Goal: Check status: Check status

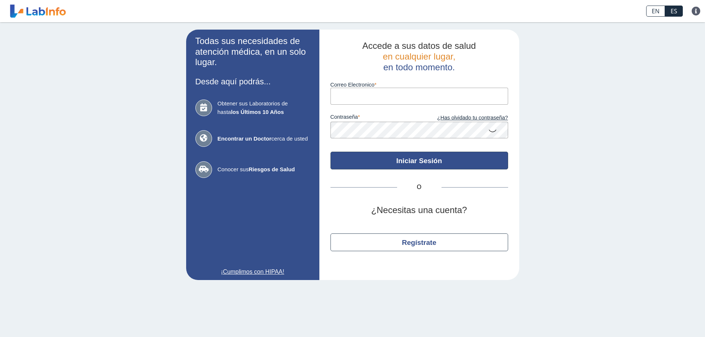
type input "[EMAIL_ADDRESS][DOMAIN_NAME]"
click at [422, 160] on button "Iniciar Sesión" at bounding box center [419, 161] width 178 height 18
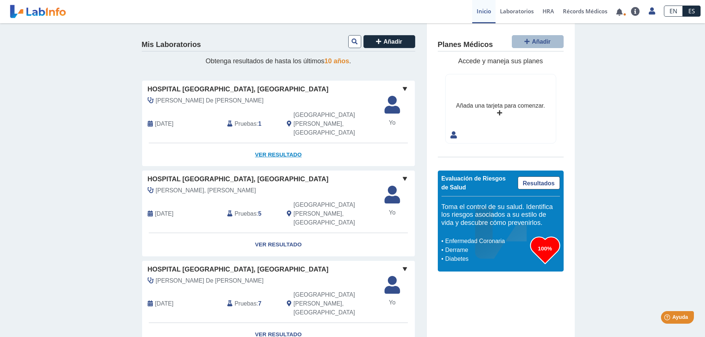
click at [281, 143] on link "Ver Resultado" at bounding box center [278, 154] width 273 height 23
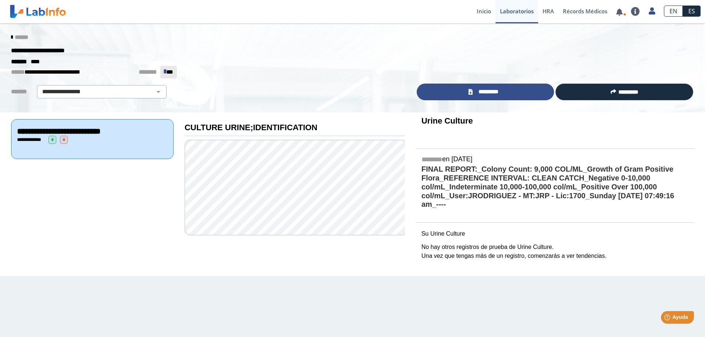
click at [498, 93] on span "*********" at bounding box center [488, 92] width 27 height 9
